Goal: Task Accomplishment & Management: Use online tool/utility

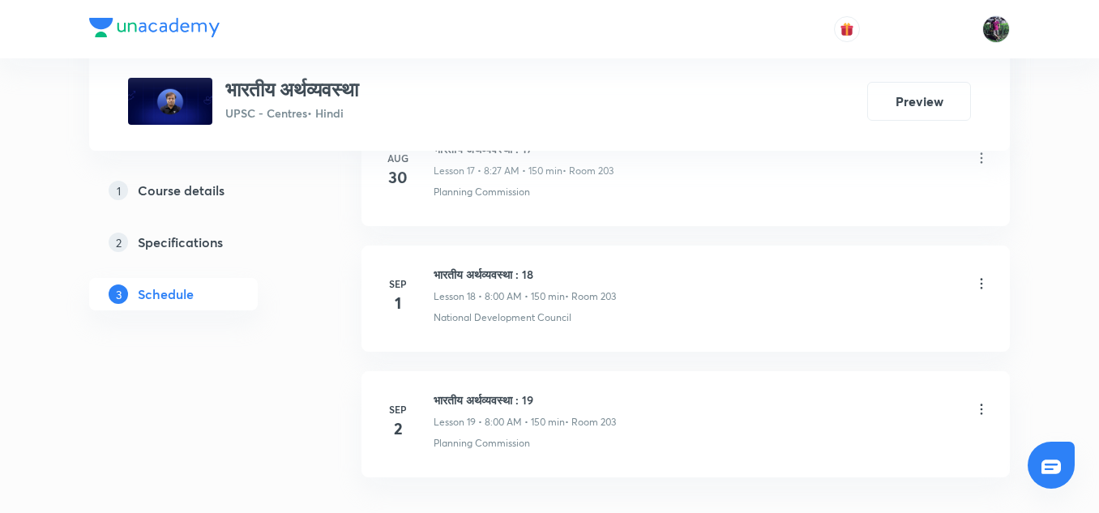
scroll to position [3174, 0]
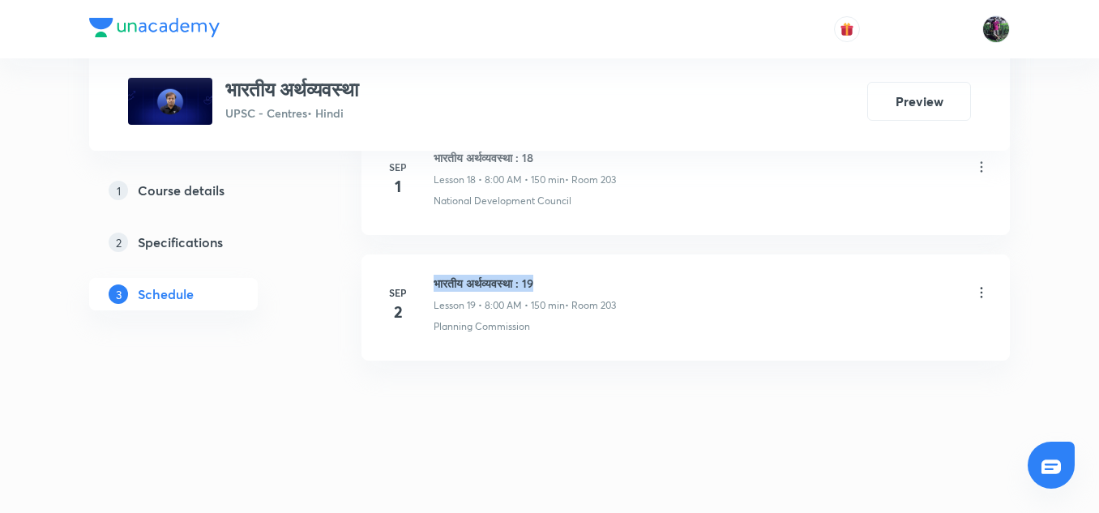
drag, startPoint x: 435, startPoint y: 275, endPoint x: 585, endPoint y: 263, distance: 149.6
click at [585, 263] on li "[DATE] भारतीय अर्थव्यवस्था : 19 Lesson 19 • 8:00 AM • 150 min • Room 203 Planni…" at bounding box center [686, 308] width 649 height 106
copy h6 "भारतीय अर्थव्यवस्था : 19"
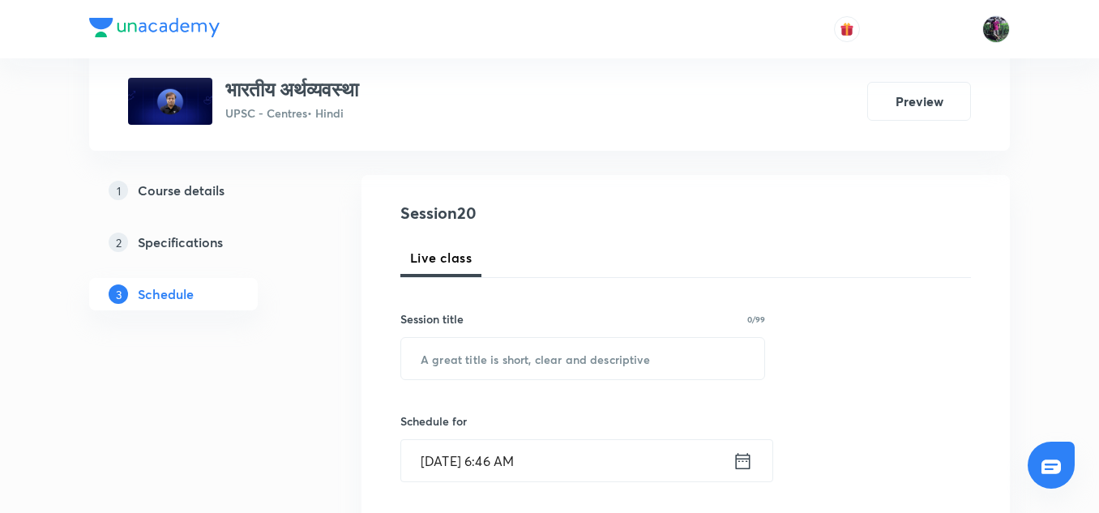
scroll to position [148, 0]
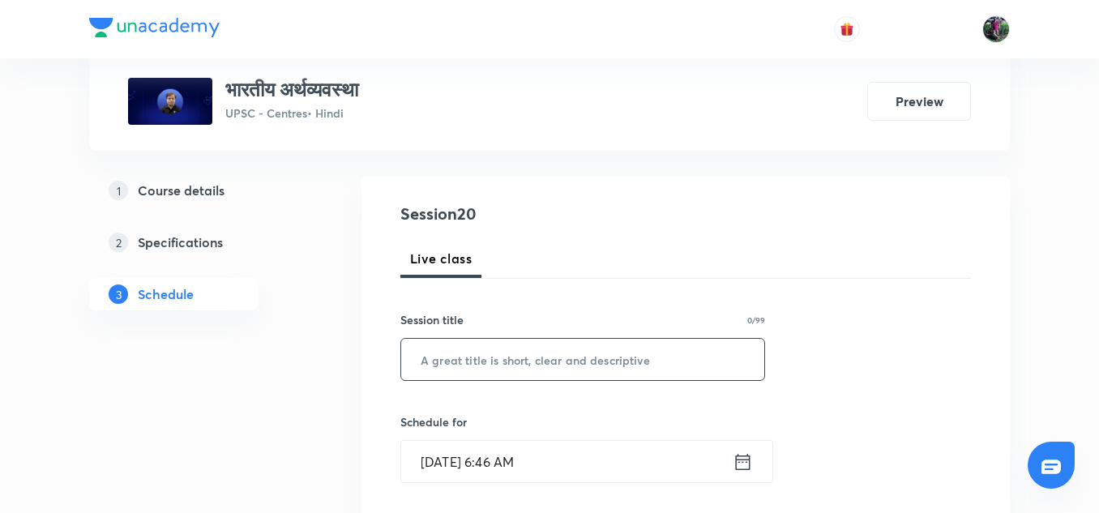
click at [497, 366] on input "text" at bounding box center [582, 359] width 363 height 41
paste input "भारतीय अर्थव्यवस्था : 19"
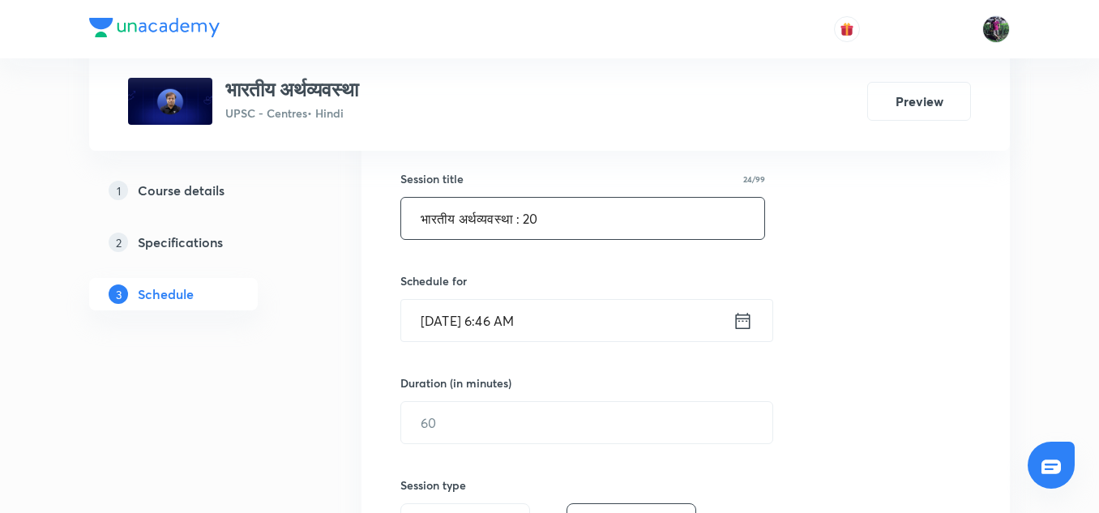
scroll to position [289, 0]
type input "भारतीय अर्थव्यवस्था : 20"
click at [469, 326] on input "[DATE] 6:46 AM" at bounding box center [567, 321] width 332 height 41
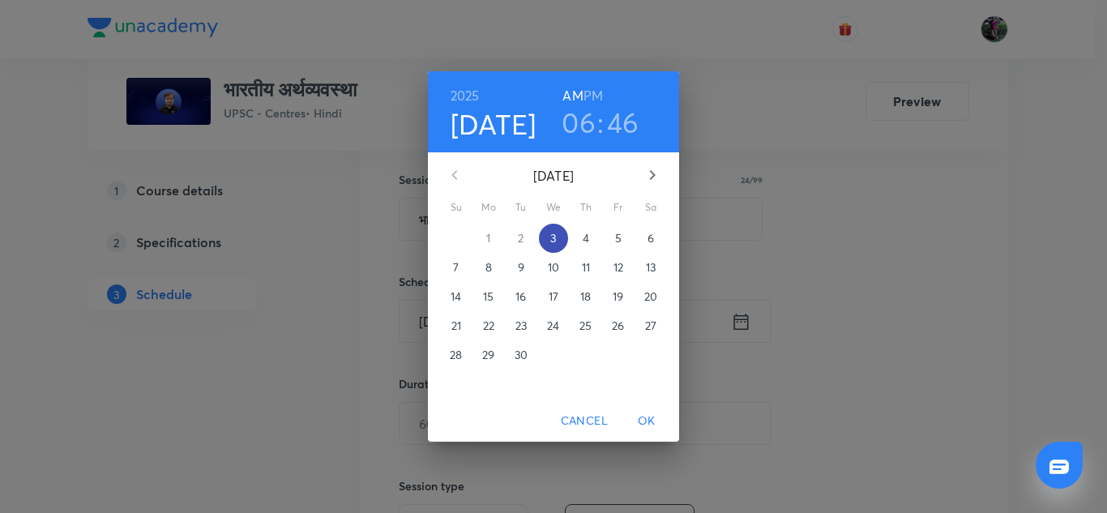
click at [557, 240] on span "3" at bounding box center [553, 238] width 29 height 16
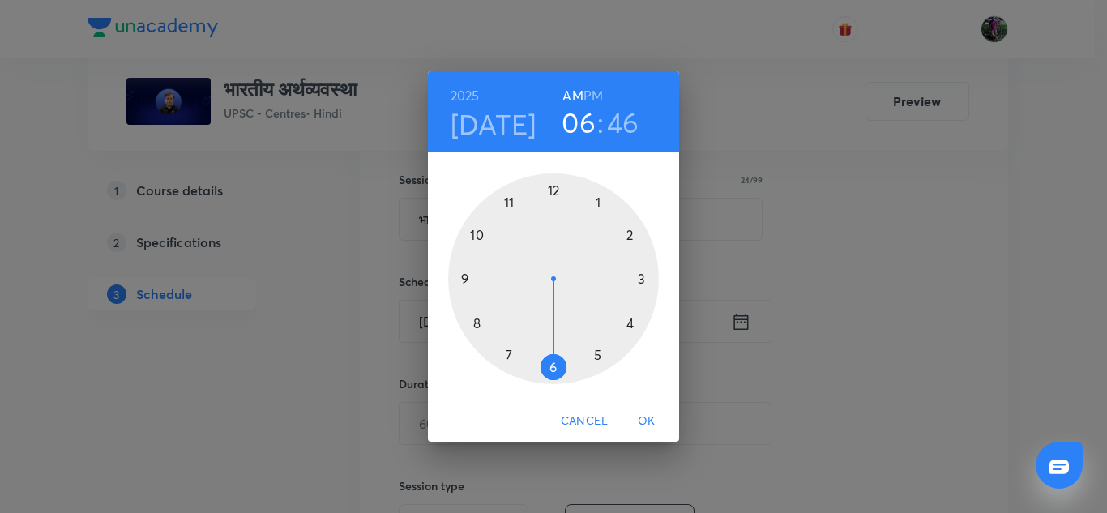
click at [477, 327] on div at bounding box center [553, 279] width 211 height 211
click at [553, 186] on div at bounding box center [553, 279] width 211 height 211
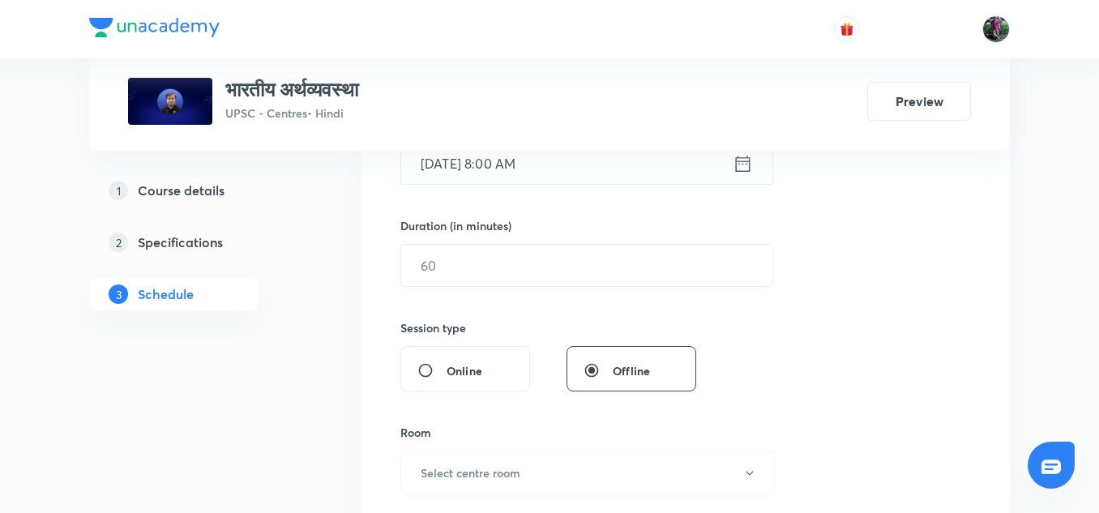
scroll to position [448, 0]
click at [456, 268] on input "text" at bounding box center [586, 264] width 371 height 41
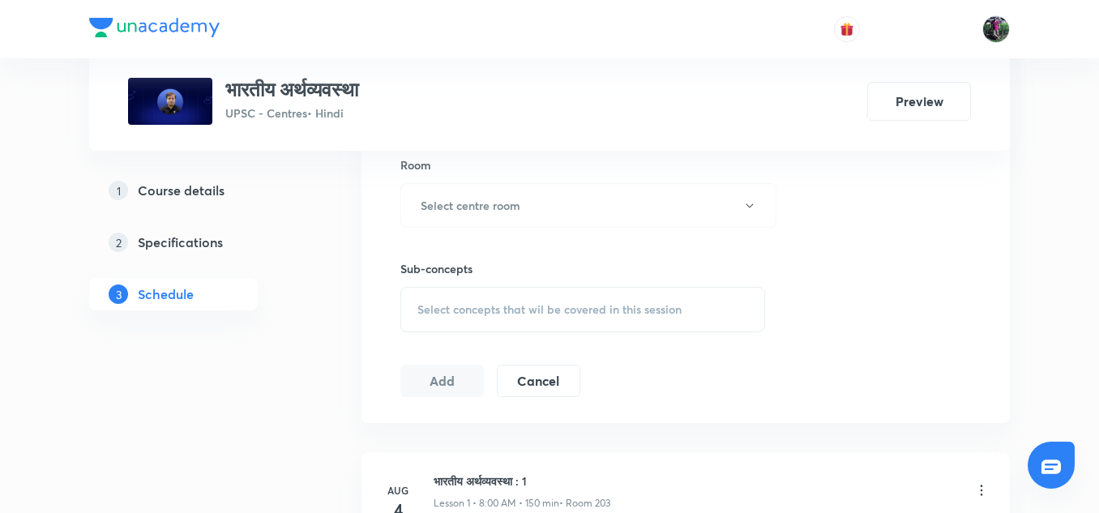
scroll to position [718, 0]
type input "150"
click at [482, 198] on h6 "Select centre room" at bounding box center [471, 201] width 100 height 17
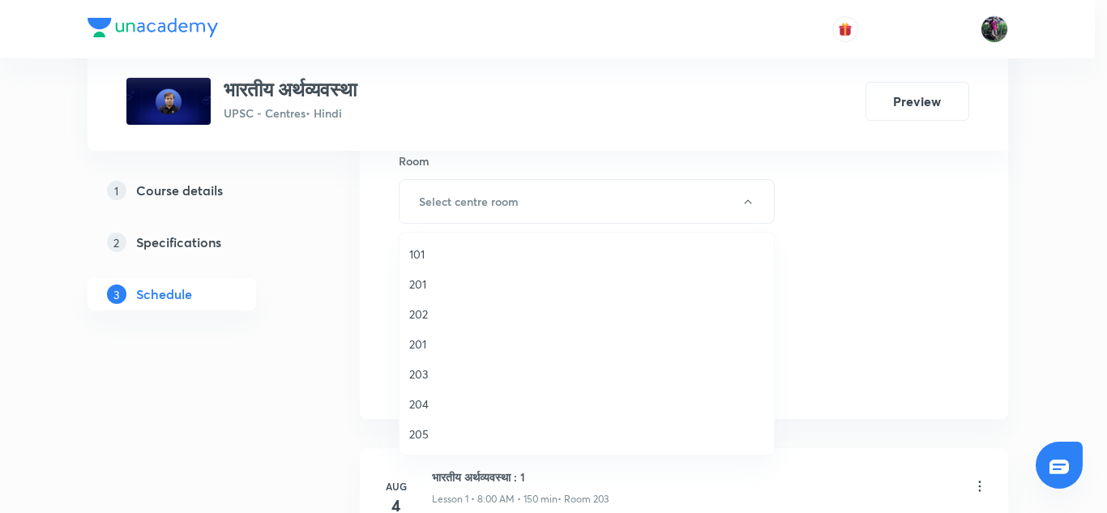
click at [415, 372] on span "203" at bounding box center [586, 374] width 355 height 17
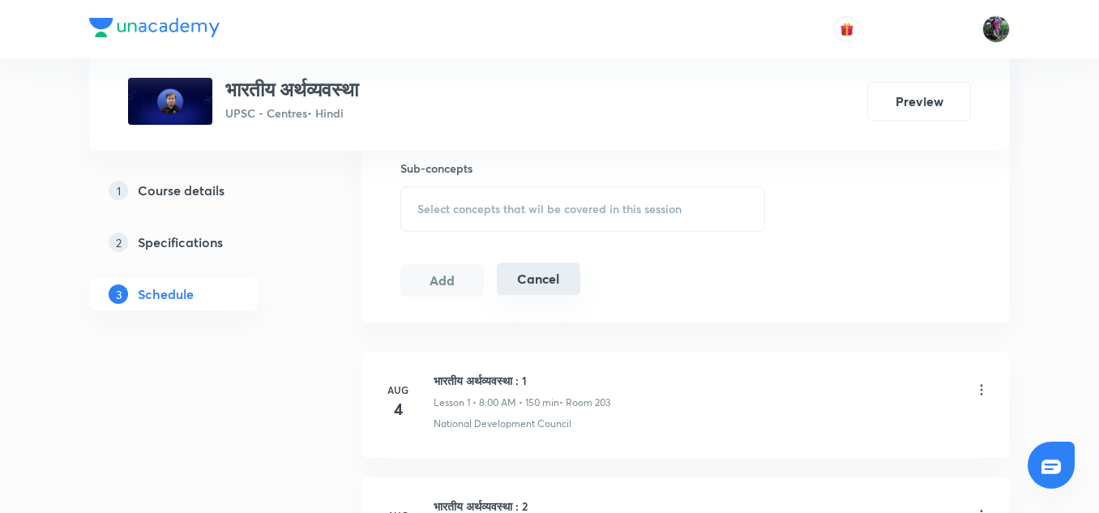
scroll to position [816, 0]
click at [518, 202] on span "Select concepts that wil be covered in this session" at bounding box center [550, 208] width 264 height 13
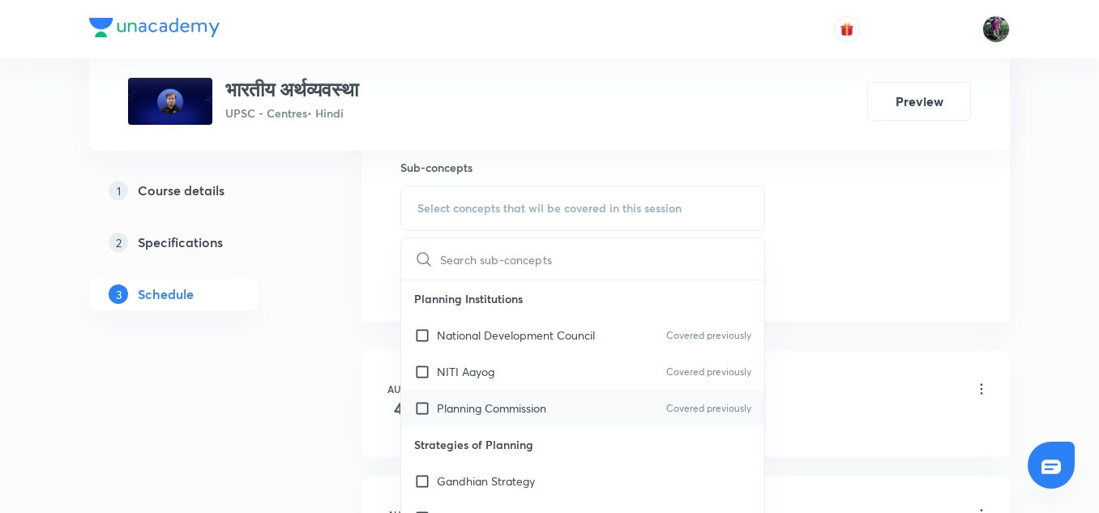
click at [491, 400] on p "Planning Commission" at bounding box center [491, 408] width 109 height 17
checkbox input "true"
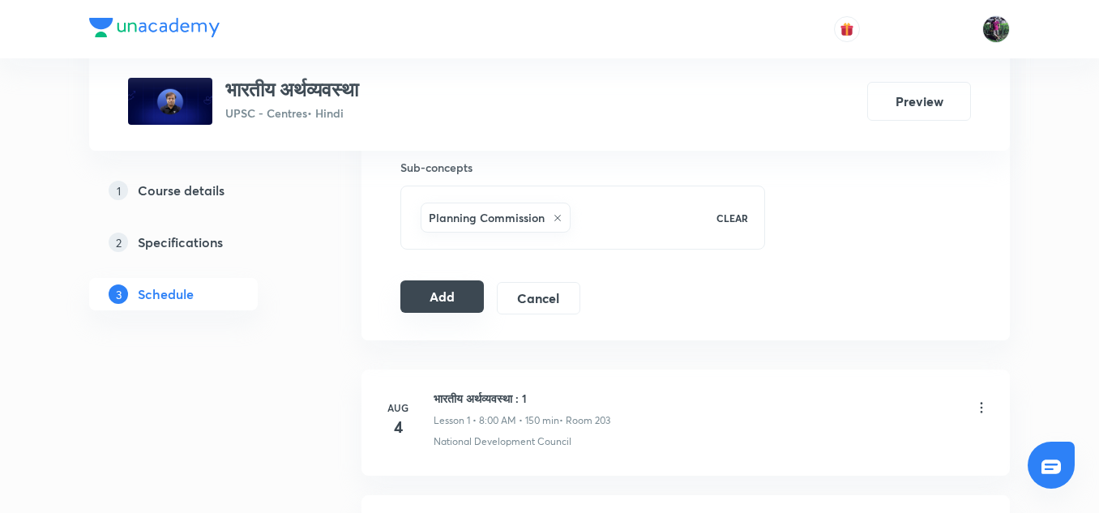
click at [446, 299] on button "Add" at bounding box center [443, 297] width 84 height 32
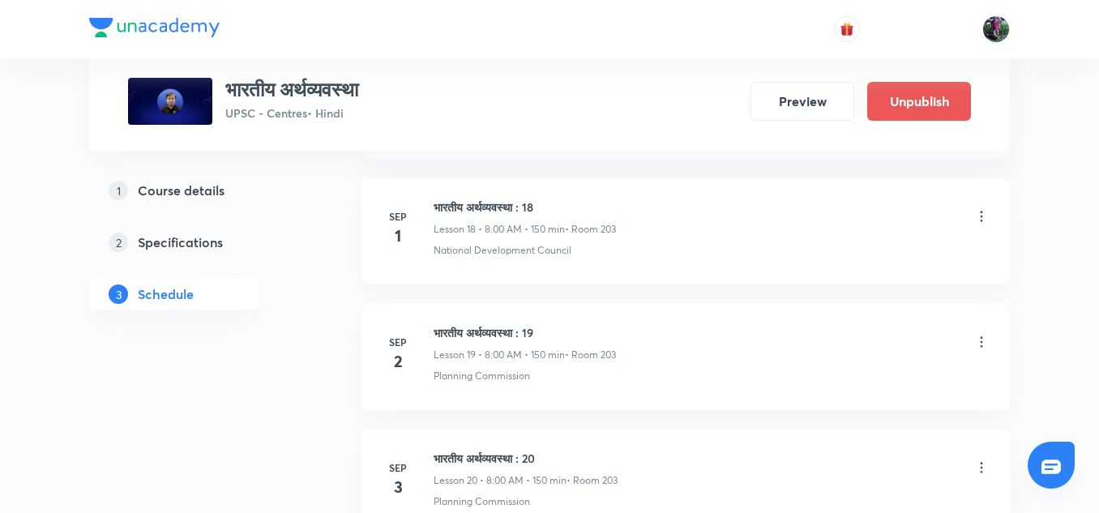
scroll to position [2555, 0]
